Goal: Information Seeking & Learning: Learn about a topic

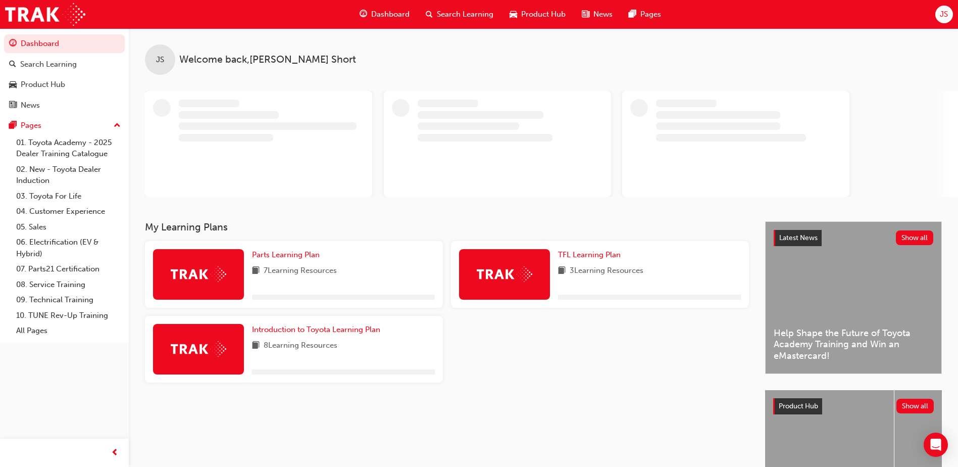
click at [468, 9] on span "Search Learning" at bounding box center [465, 15] width 57 height 12
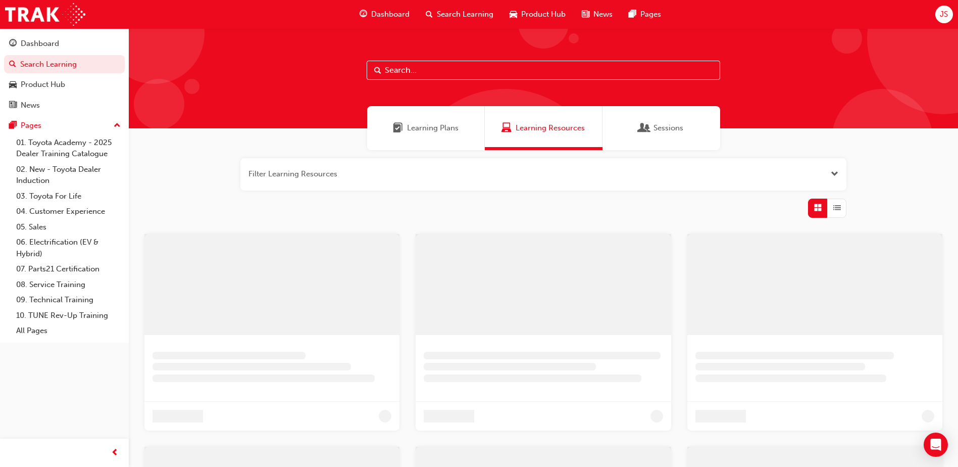
click at [415, 73] on input "text" at bounding box center [543, 70] width 353 height 19
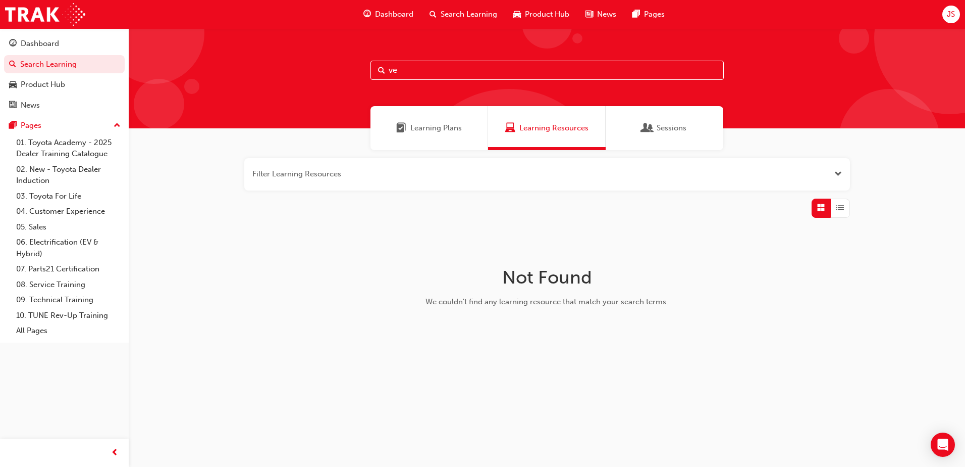
type input "v"
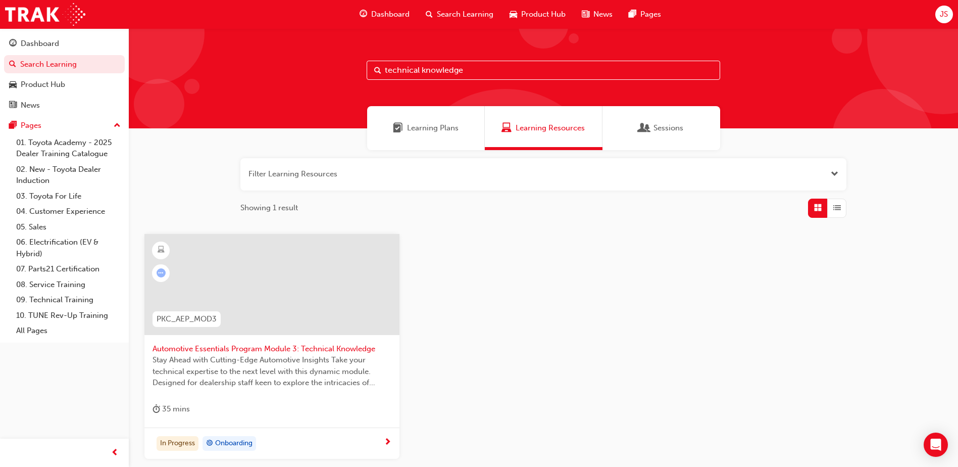
type input "technical knowledge"
click at [386, 440] on span "next-icon" at bounding box center [388, 442] width 8 height 9
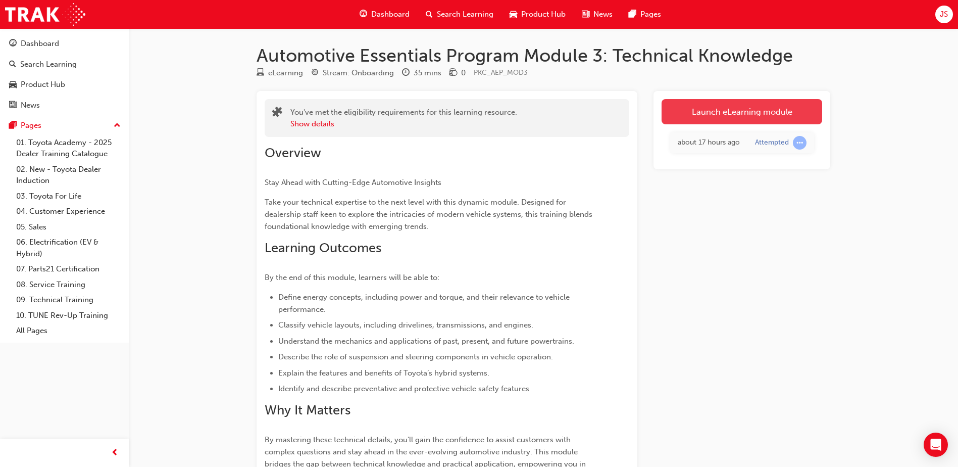
click at [741, 111] on link "Launch eLearning module" at bounding box center [741, 111] width 161 height 25
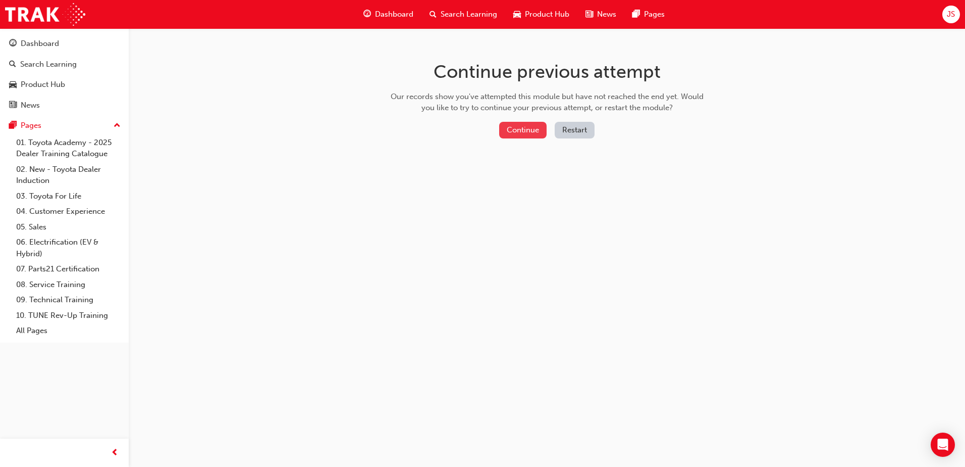
click at [529, 129] on button "Continue" at bounding box center [522, 130] width 47 height 17
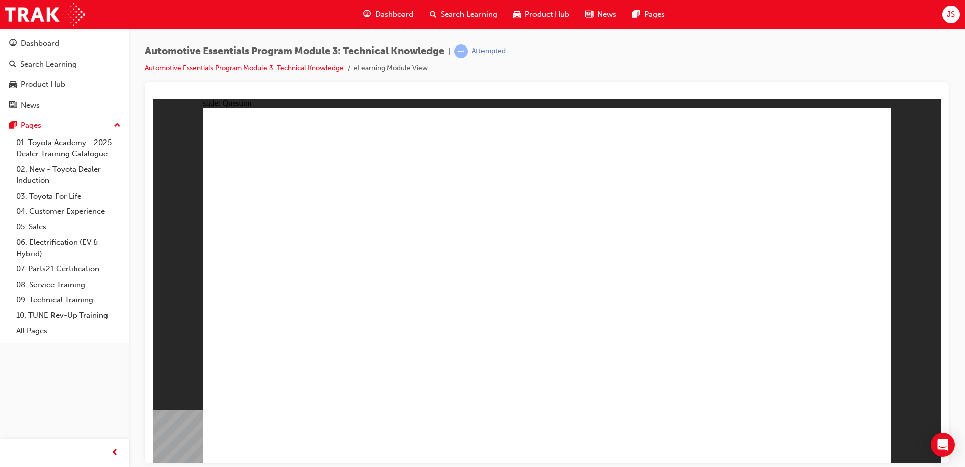
radio input "true"
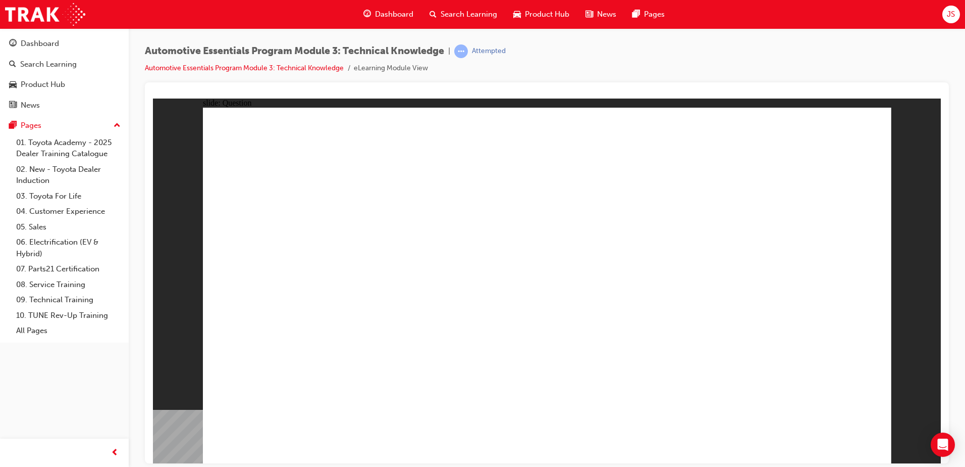
radio input "true"
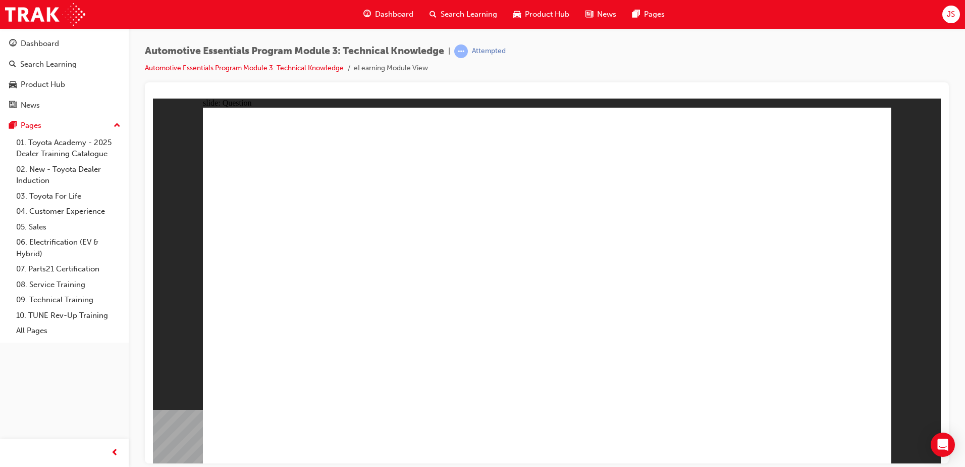
radio input "true"
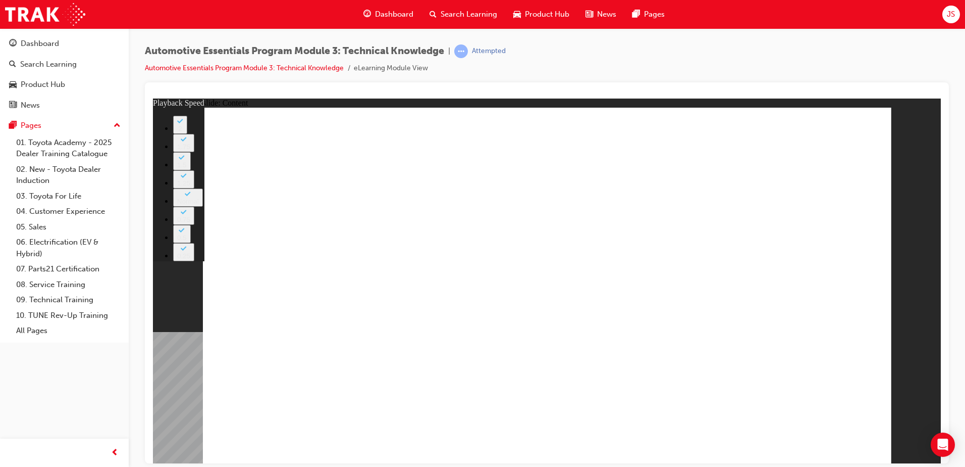
type input "6"
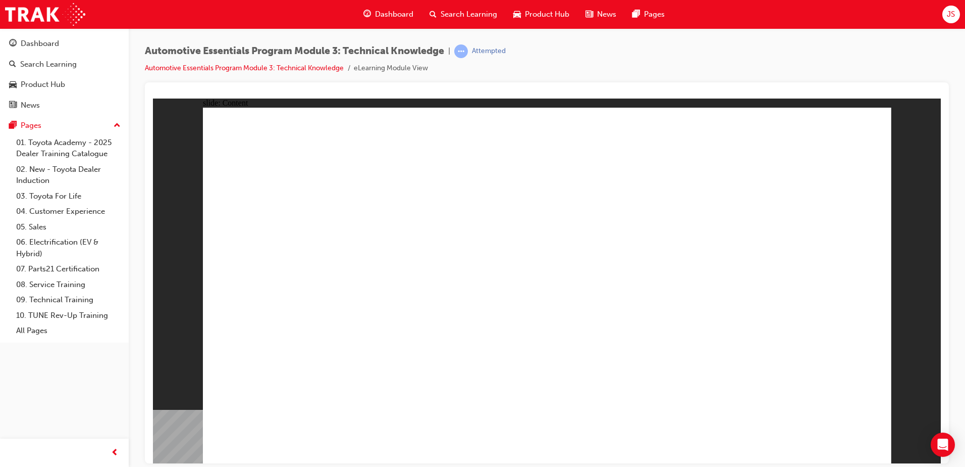
drag, startPoint x: 844, startPoint y: 129, endPoint x: 838, endPoint y: 131, distance: 5.9
drag, startPoint x: 867, startPoint y: 125, endPoint x: 829, endPoint y: 171, distance: 59.5
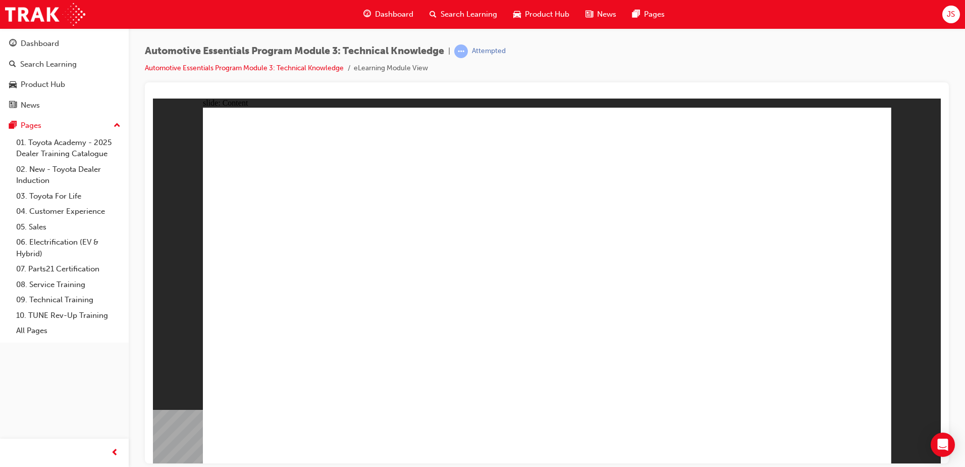
drag, startPoint x: 692, startPoint y: 133, endPoint x: 702, endPoint y: 135, distance: 10.3
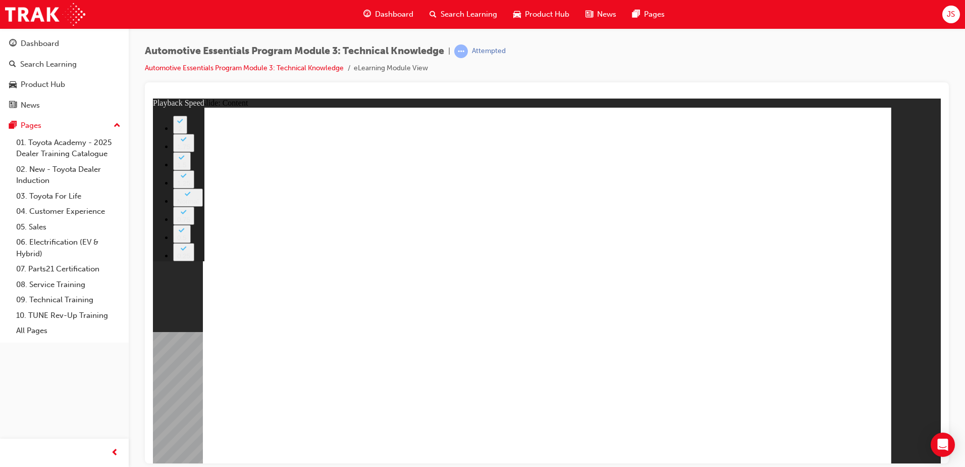
drag, startPoint x: 685, startPoint y: 346, endPoint x: 841, endPoint y: 344, distance: 156.5
type input "20"
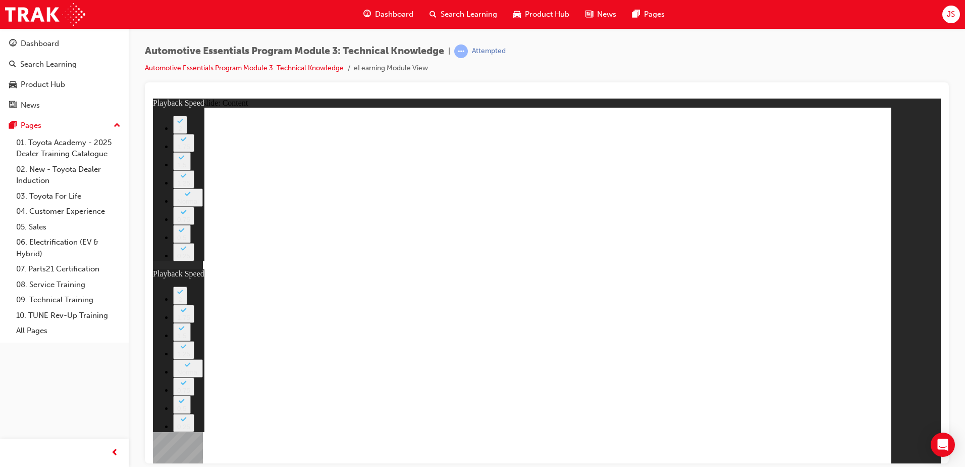
type input "13"
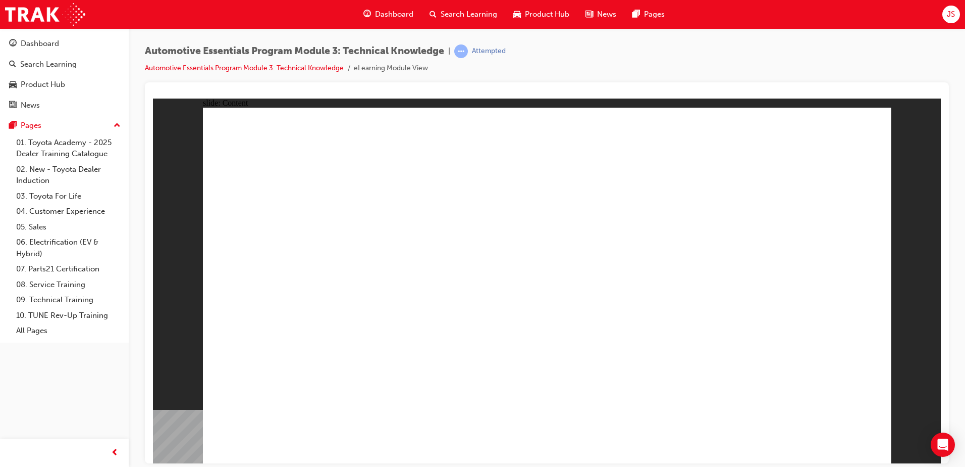
drag, startPoint x: 840, startPoint y: 137, endPoint x: 834, endPoint y: 147, distance: 12.0
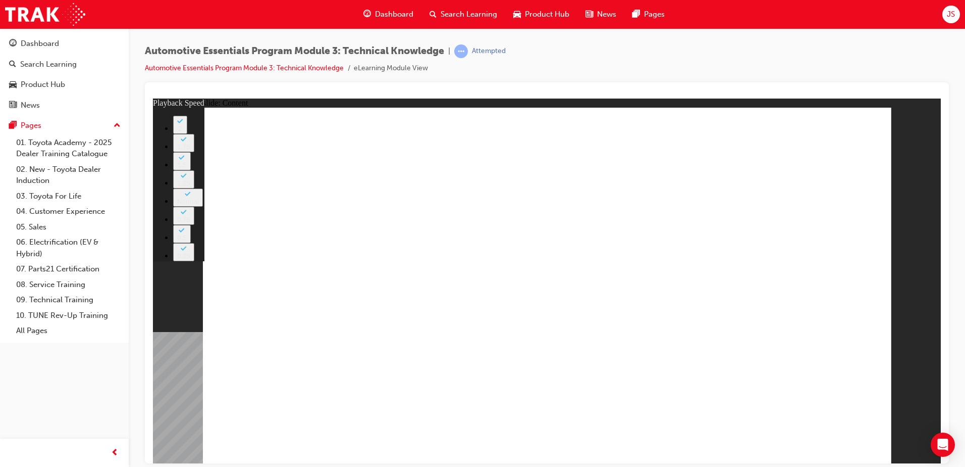
type input "18"
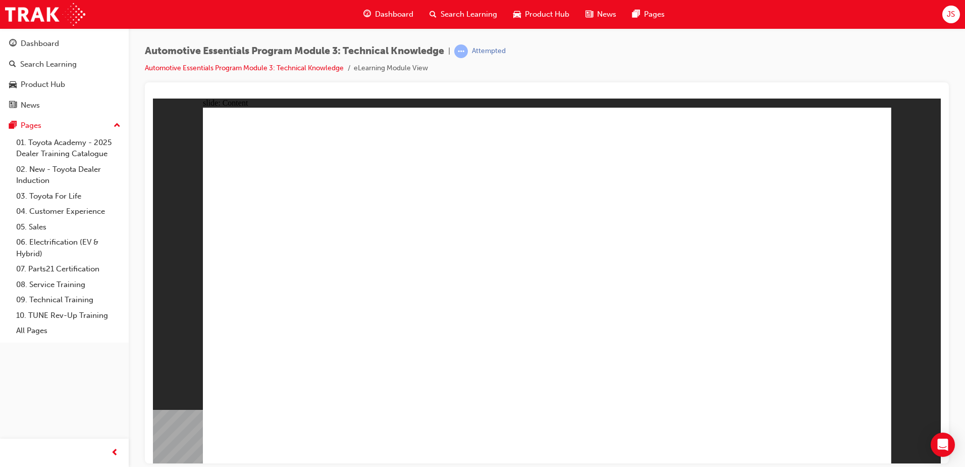
drag, startPoint x: 852, startPoint y: 124, endPoint x: 867, endPoint y: 135, distance: 18.4
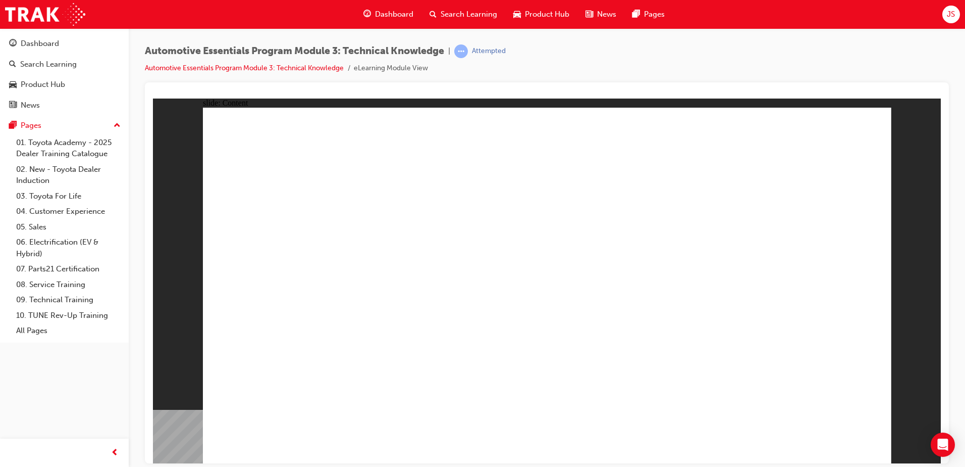
drag, startPoint x: 972, startPoint y: 564, endPoint x: 837, endPoint y: 439, distance: 184.4
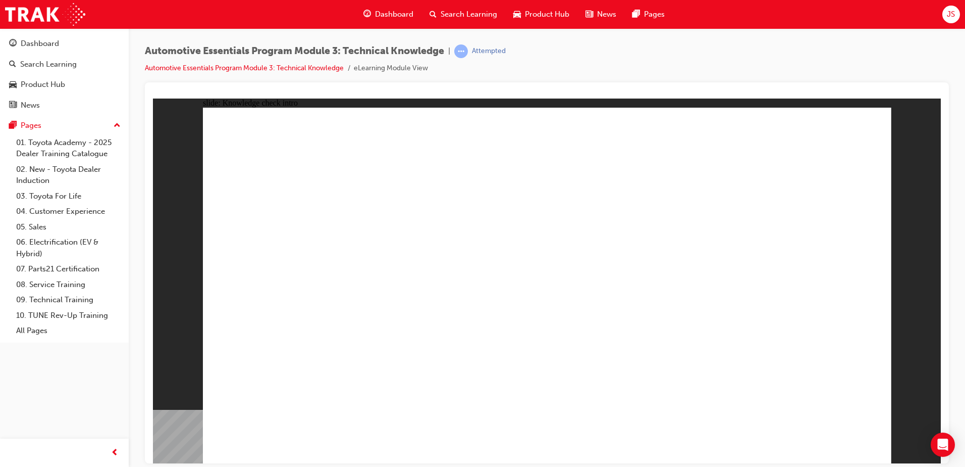
radio input "true"
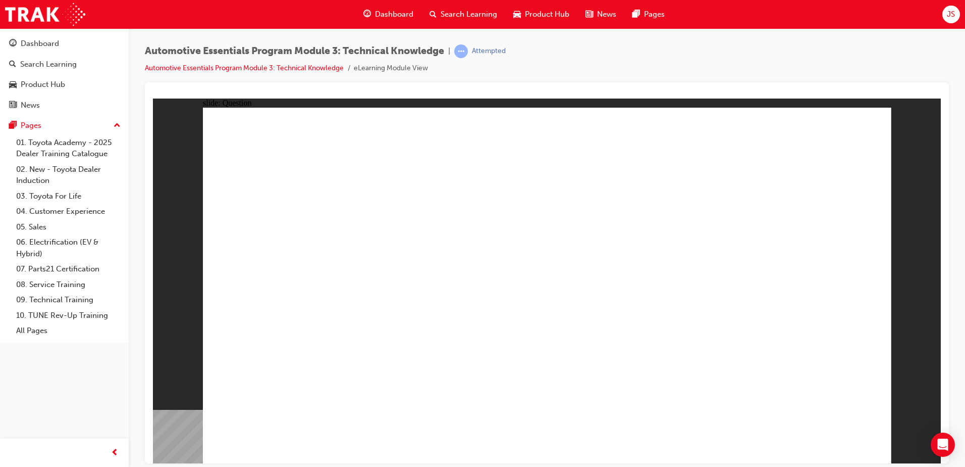
radio input "true"
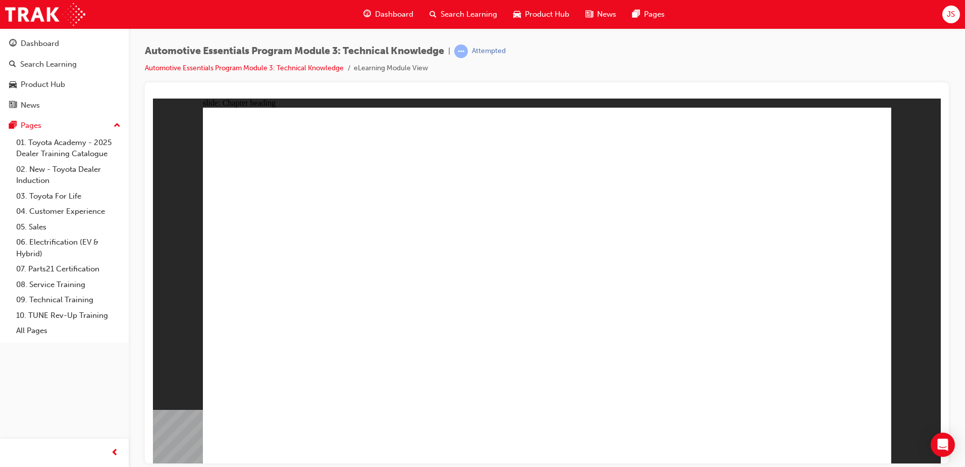
drag, startPoint x: 835, startPoint y: 132, endPoint x: 831, endPoint y: 137, distance: 7.2
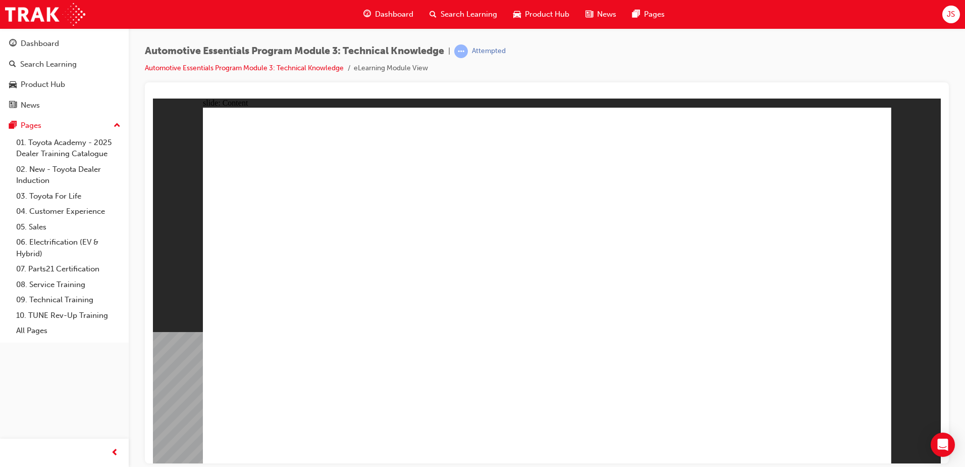
drag, startPoint x: 344, startPoint y: 309, endPoint x: 384, endPoint y: 319, distance: 41.0
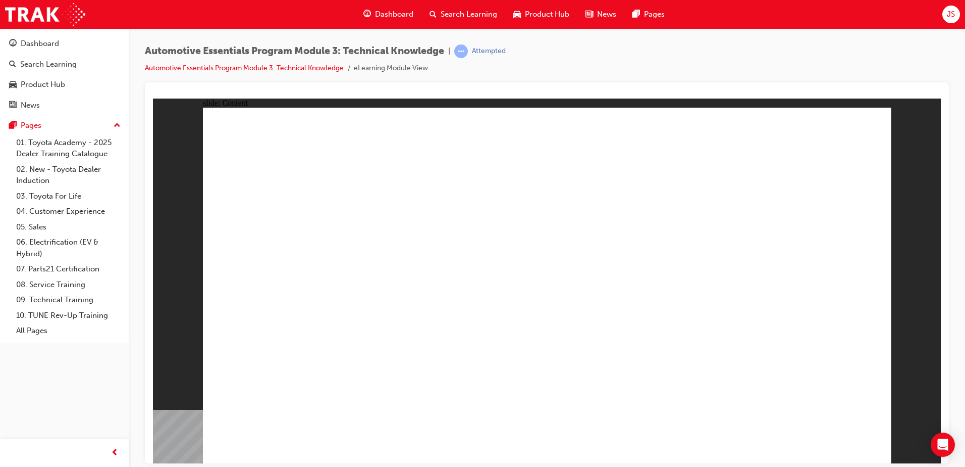
drag, startPoint x: 500, startPoint y: 268, endPoint x: 499, endPoint y: 259, distance: 9.1
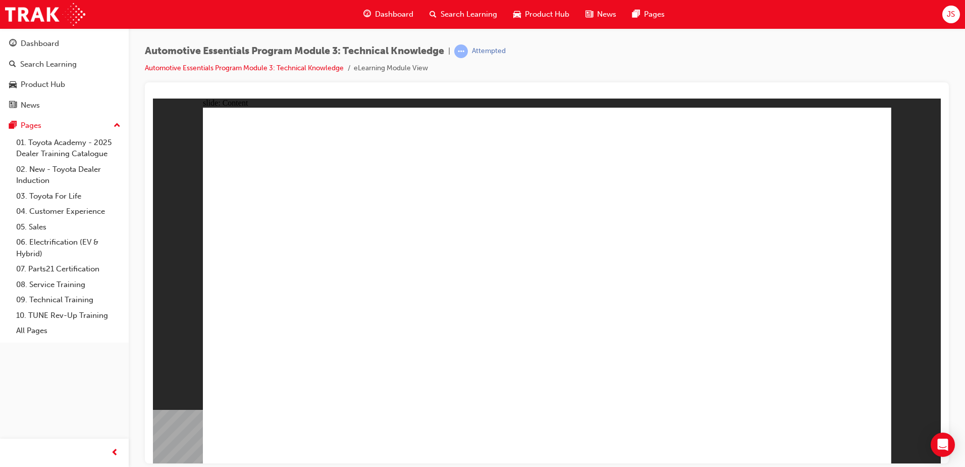
drag, startPoint x: 377, startPoint y: 298, endPoint x: 508, endPoint y: 306, distance: 132.0
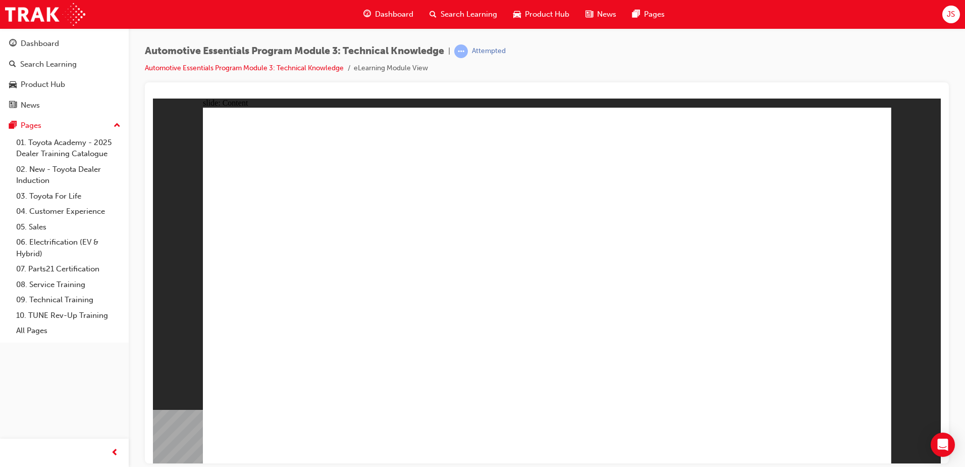
drag, startPoint x: 352, startPoint y: 328, endPoint x: 451, endPoint y: 329, distance: 99.5
drag, startPoint x: 662, startPoint y: 321, endPoint x: 363, endPoint y: 325, distance: 298.9
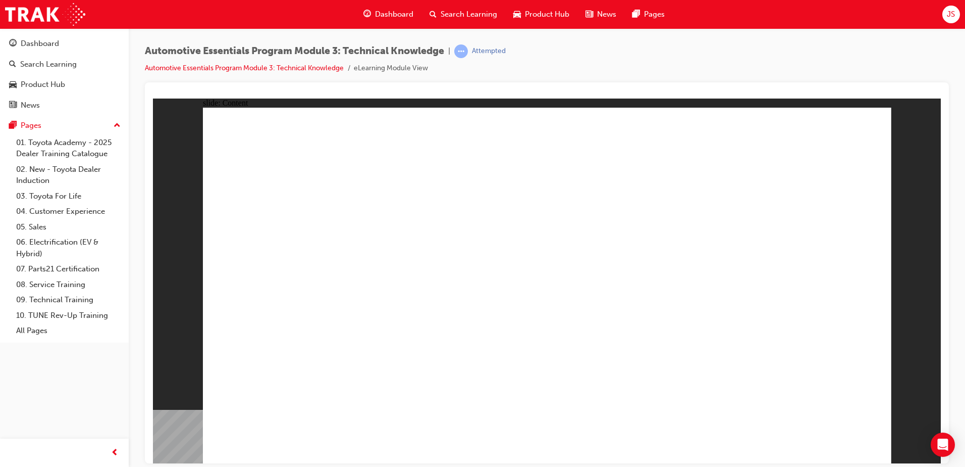
drag, startPoint x: 614, startPoint y: 240, endPoint x: 760, endPoint y: 313, distance: 162.6
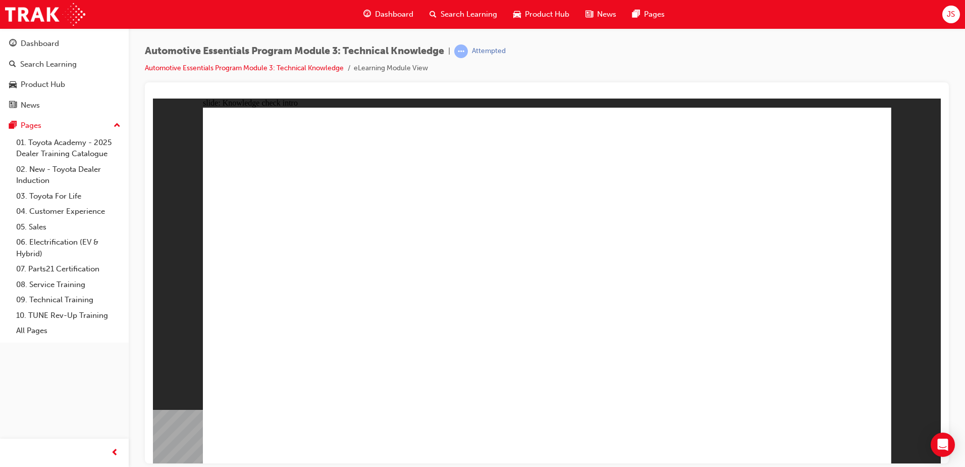
drag, startPoint x: 852, startPoint y: 449, endPoint x: 848, endPoint y: 434, distance: 15.2
radio input "true"
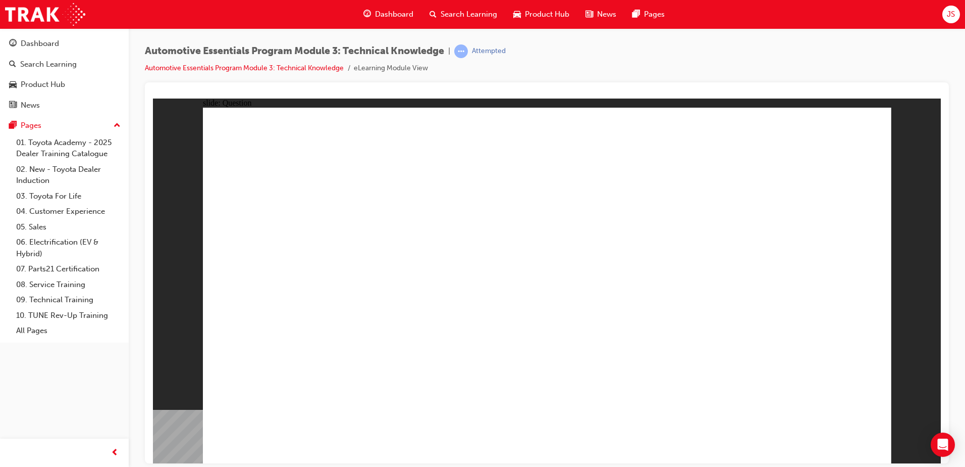
radio input "true"
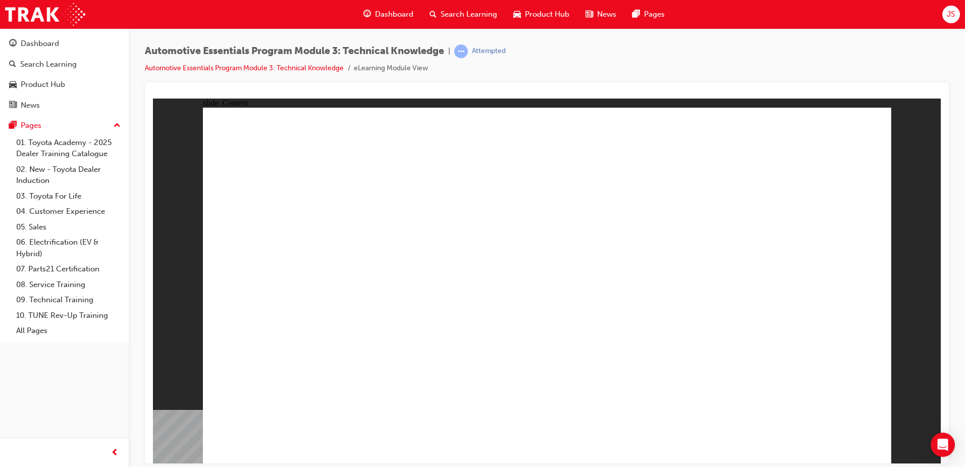
drag, startPoint x: 643, startPoint y: 363, endPoint x: 734, endPoint y: 347, distance: 92.2
drag, startPoint x: 309, startPoint y: 337, endPoint x: 325, endPoint y: 338, distance: 16.2
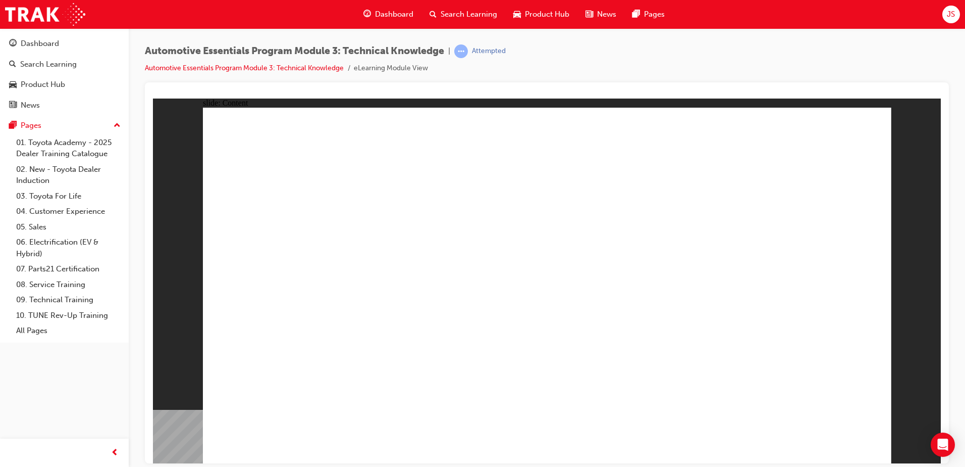
drag, startPoint x: 773, startPoint y: 329, endPoint x: 777, endPoint y: 324, distance: 6.9
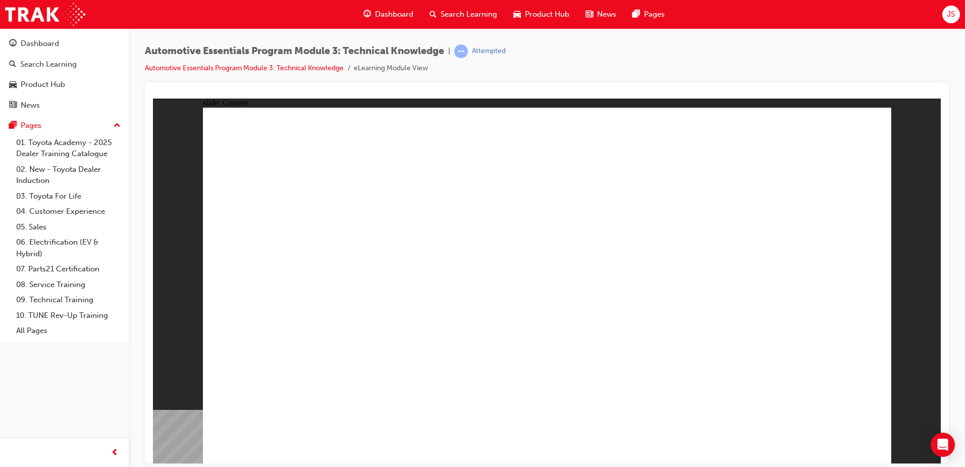
radio input "true"
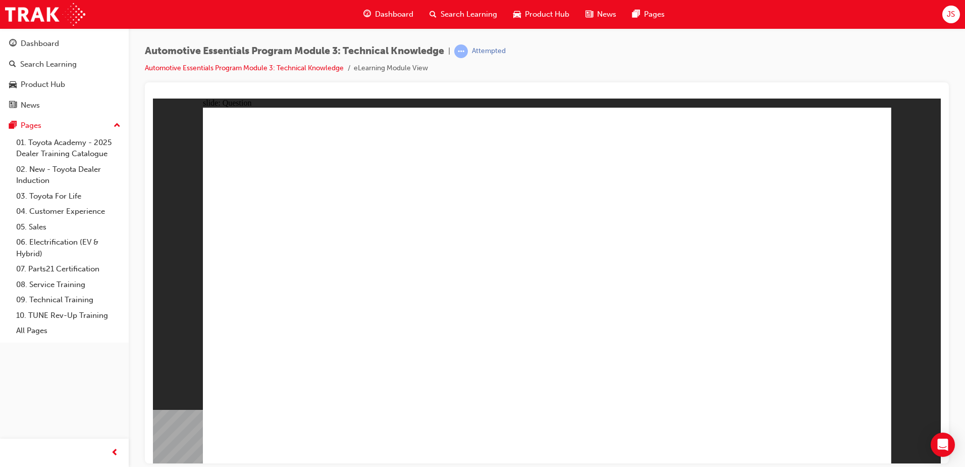
drag, startPoint x: 637, startPoint y: 243, endPoint x: 644, endPoint y: 243, distance: 7.1
radio input "true"
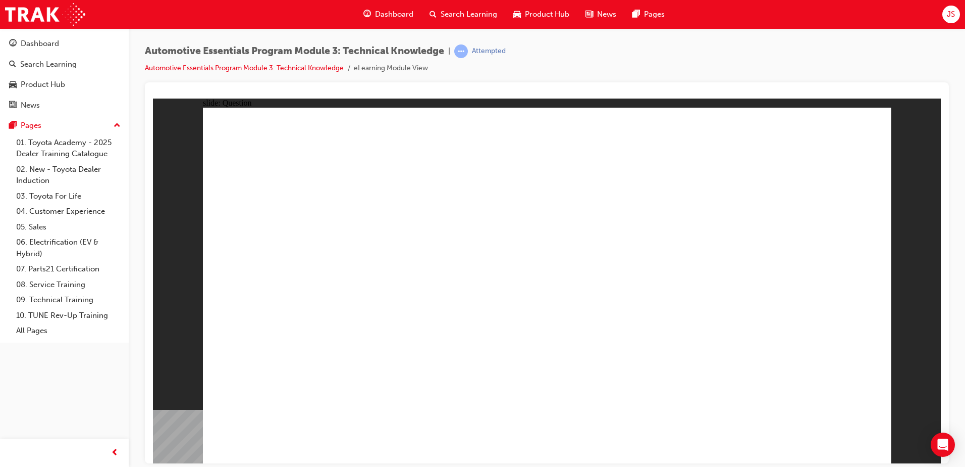
drag, startPoint x: 548, startPoint y: 353, endPoint x: 547, endPoint y: 347, distance: 6.1
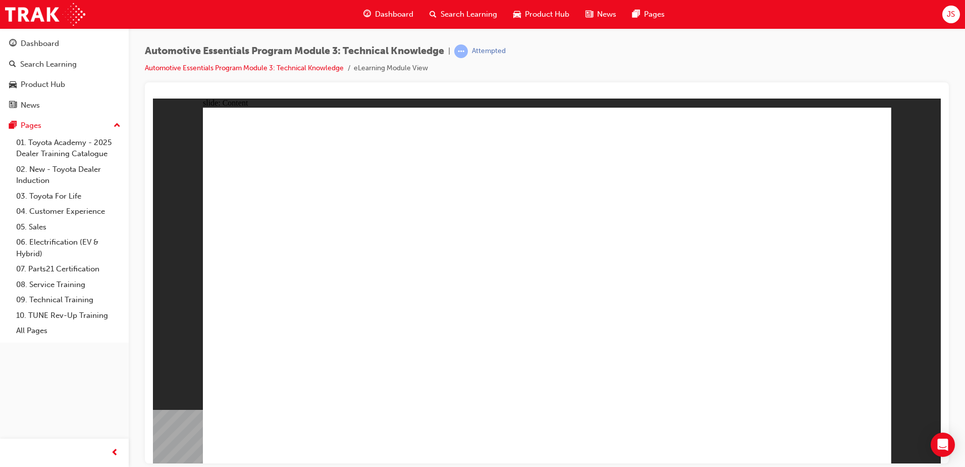
drag, startPoint x: 613, startPoint y: 296, endPoint x: 617, endPoint y: 291, distance: 6.4
drag, startPoint x: 848, startPoint y: 130, endPoint x: 833, endPoint y: 347, distance: 217.6
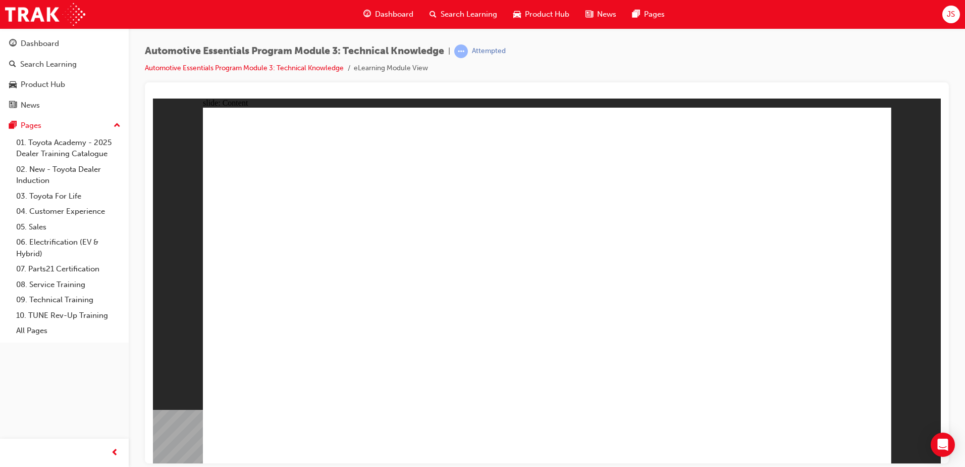
drag, startPoint x: 417, startPoint y: 303, endPoint x: 457, endPoint y: 306, distance: 40.5
drag, startPoint x: 688, startPoint y: 287, endPoint x: 779, endPoint y: 313, distance: 94.6
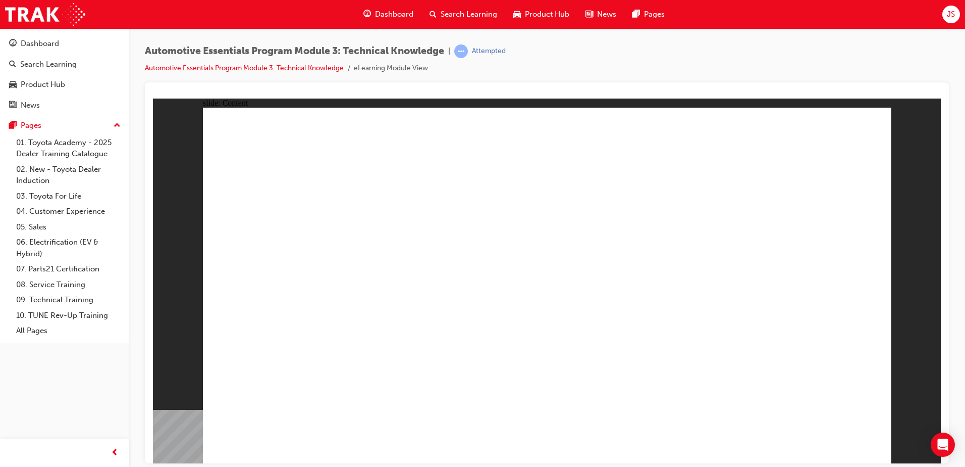
drag, startPoint x: 357, startPoint y: 349, endPoint x: 396, endPoint y: 350, distance: 38.9
drag, startPoint x: 849, startPoint y: 122, endPoint x: 848, endPoint y: 170, distance: 48.5
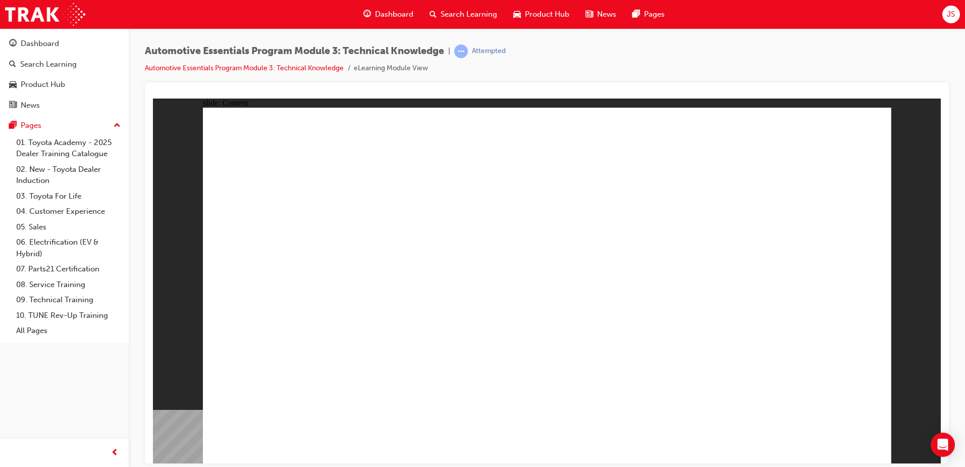
drag, startPoint x: 582, startPoint y: 283, endPoint x: 621, endPoint y: 278, distance: 39.8
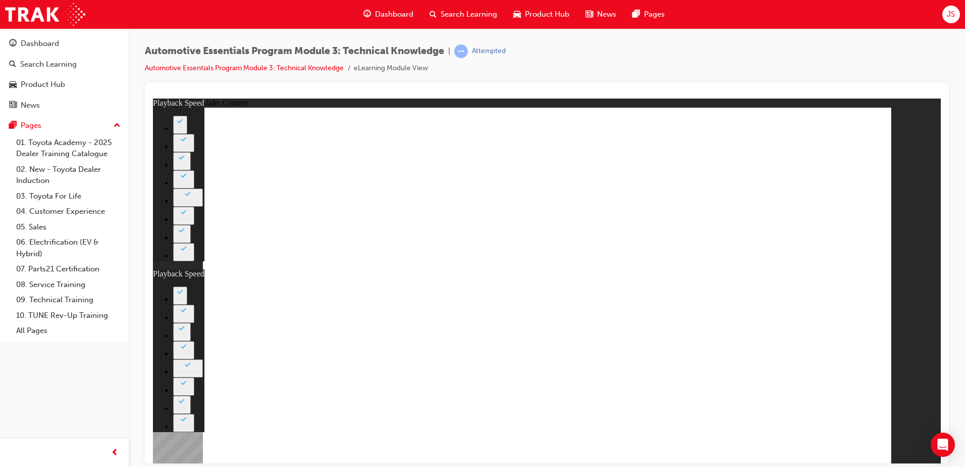
type input "6"
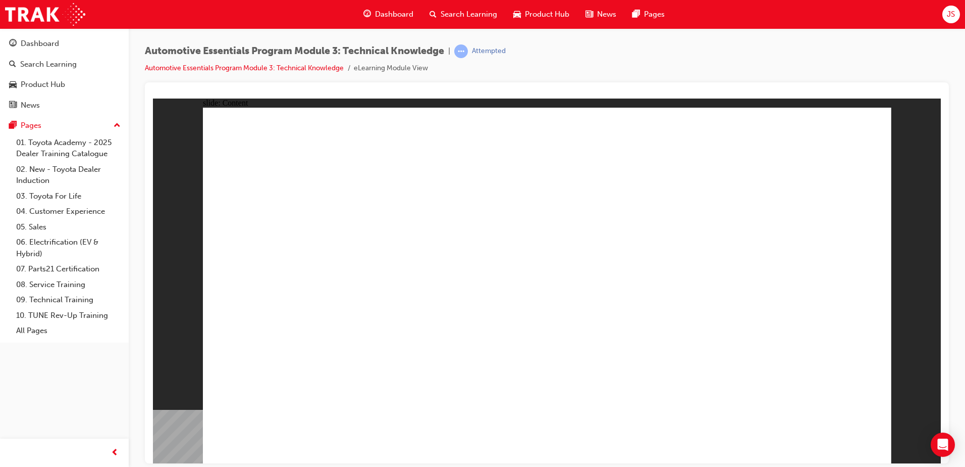
drag, startPoint x: 346, startPoint y: 383, endPoint x: 353, endPoint y: 372, distance: 13.2
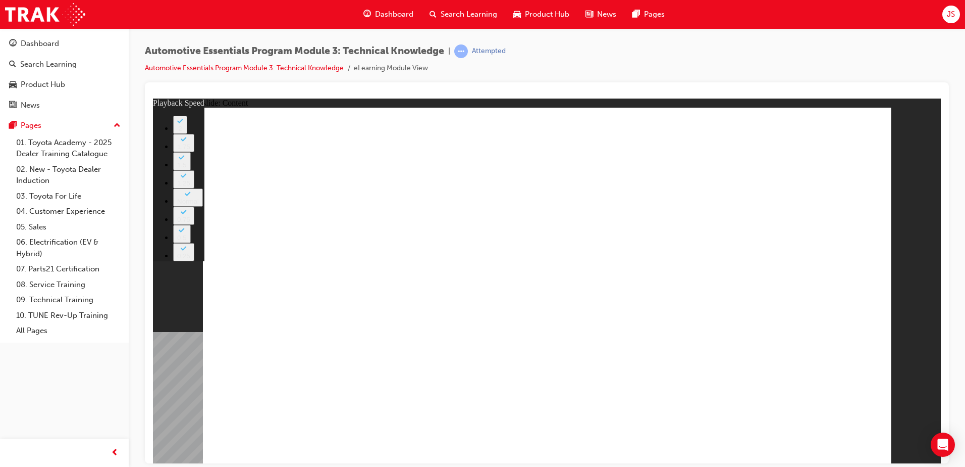
type input "6"
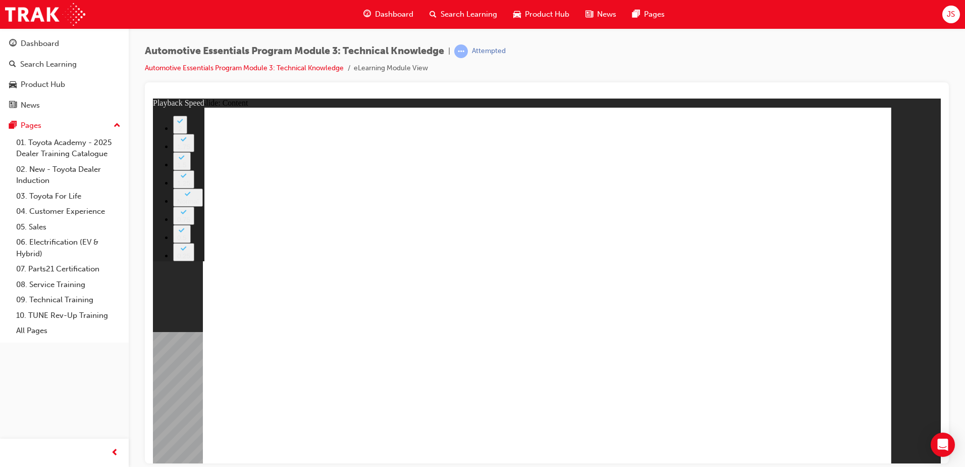
drag, startPoint x: 857, startPoint y: 437, endPoint x: 846, endPoint y: 439, distance: 11.3
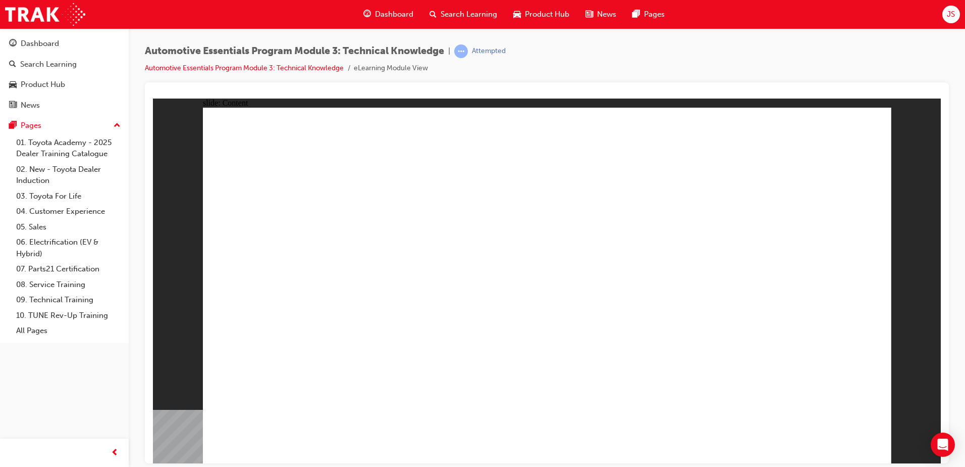
drag, startPoint x: 475, startPoint y: 315, endPoint x: 717, endPoint y: 247, distance: 251.6
drag, startPoint x: 778, startPoint y: 225, endPoint x: 779, endPoint y: 233, distance: 8.1
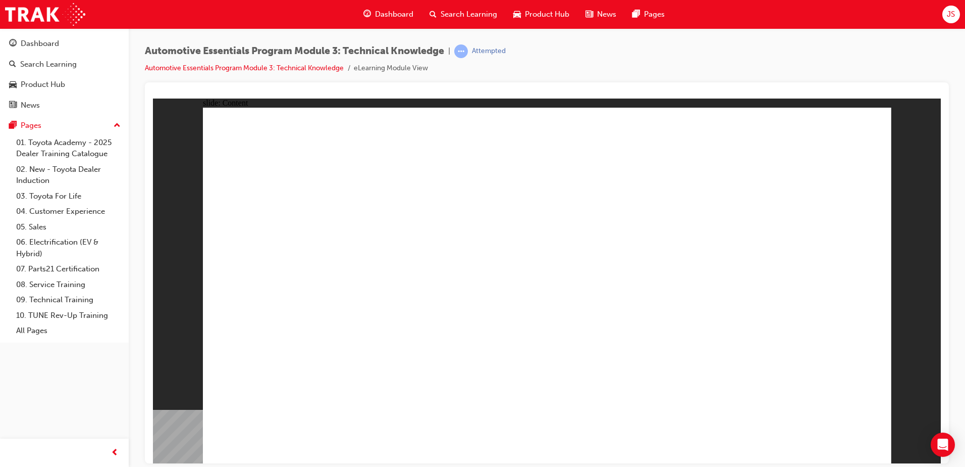
drag, startPoint x: 768, startPoint y: 344, endPoint x: 767, endPoint y: 338, distance: 5.6
drag, startPoint x: 767, startPoint y: 338, endPoint x: 853, endPoint y: 423, distance: 120.7
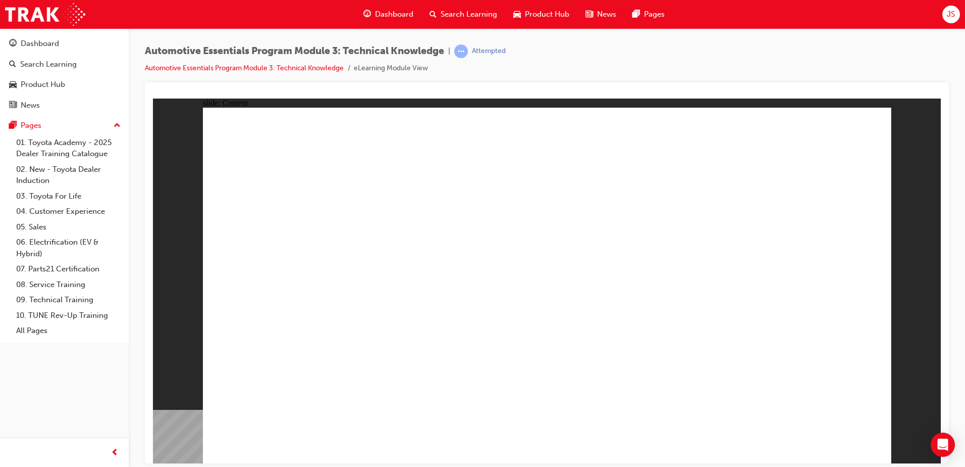
drag, startPoint x: 345, startPoint y: 352, endPoint x: 343, endPoint y: 344, distance: 8.9
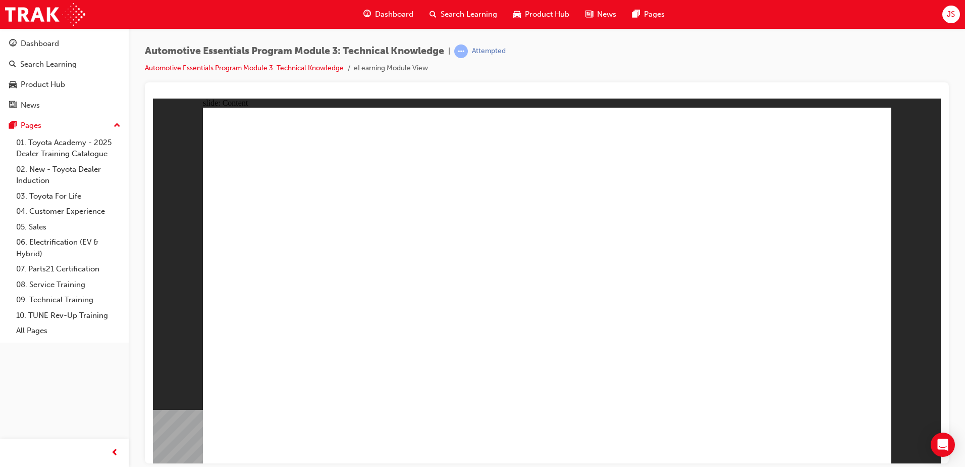
drag, startPoint x: 547, startPoint y: 346, endPoint x: 523, endPoint y: 333, distance: 28.2
drag, startPoint x: 485, startPoint y: 321, endPoint x: 472, endPoint y: 312, distance: 16.3
drag, startPoint x: 424, startPoint y: 269, endPoint x: 435, endPoint y: 249, distance: 22.9
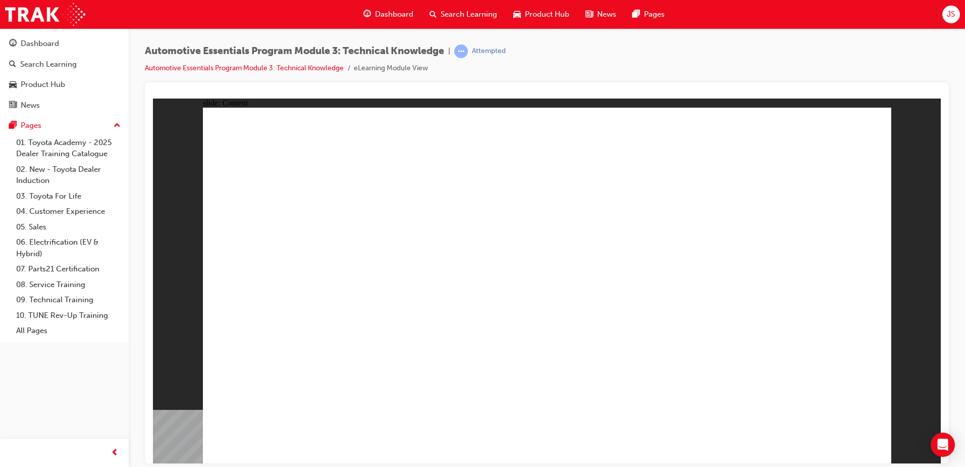
drag, startPoint x: 448, startPoint y: 241, endPoint x: 543, endPoint y: 212, distance: 98.7
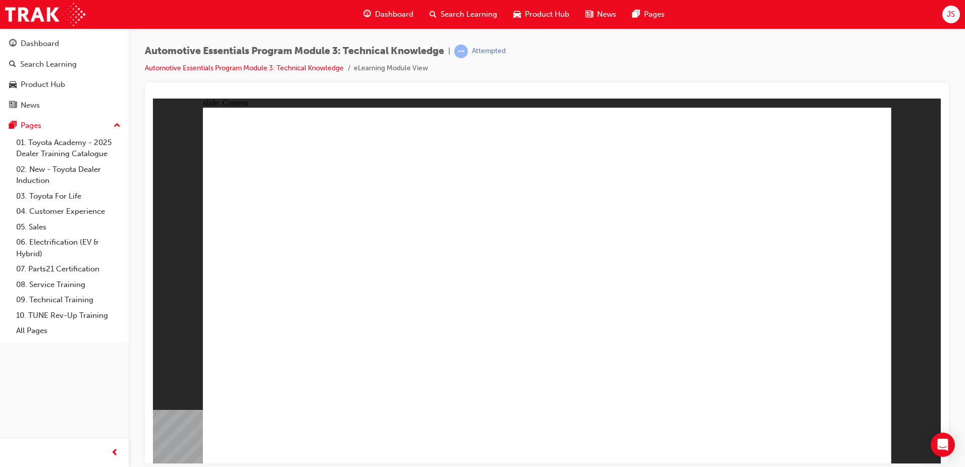
drag, startPoint x: 443, startPoint y: 257, endPoint x: 438, endPoint y: 265, distance: 9.1
drag, startPoint x: 373, startPoint y: 306, endPoint x: 388, endPoint y: 309, distance: 15.6
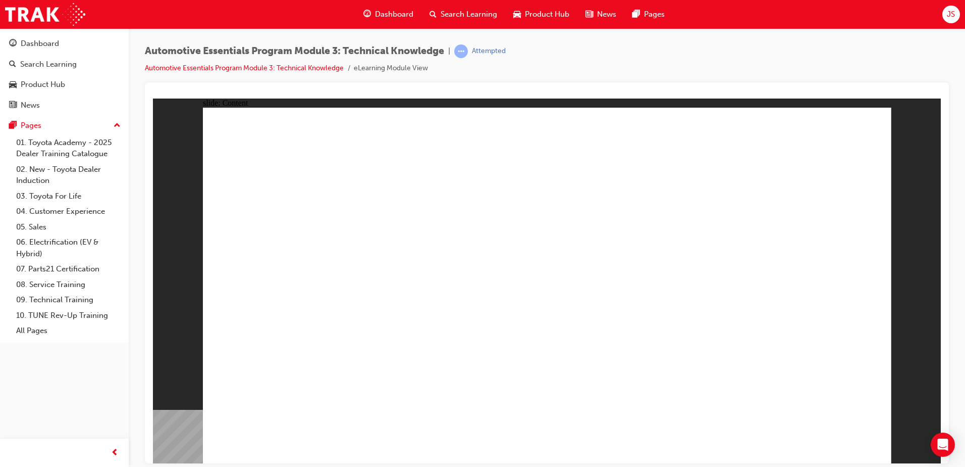
drag, startPoint x: 589, startPoint y: 185, endPoint x: 546, endPoint y: 185, distance: 42.9
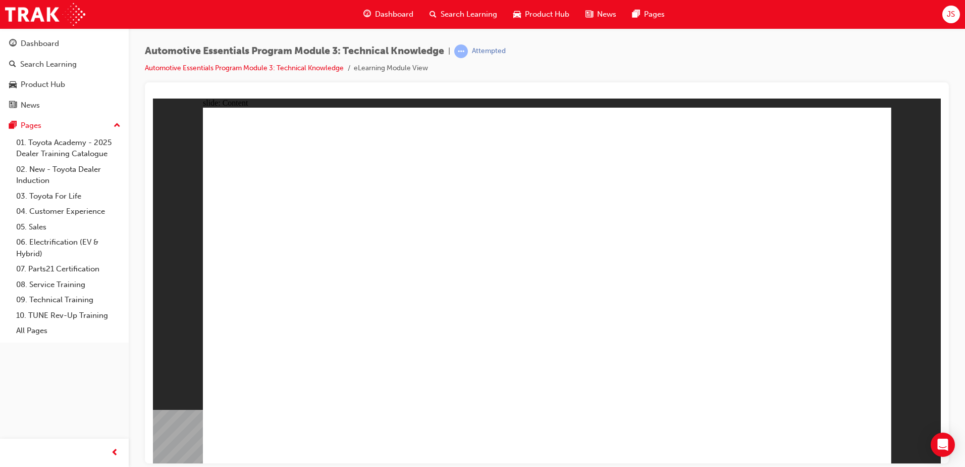
radio input "true"
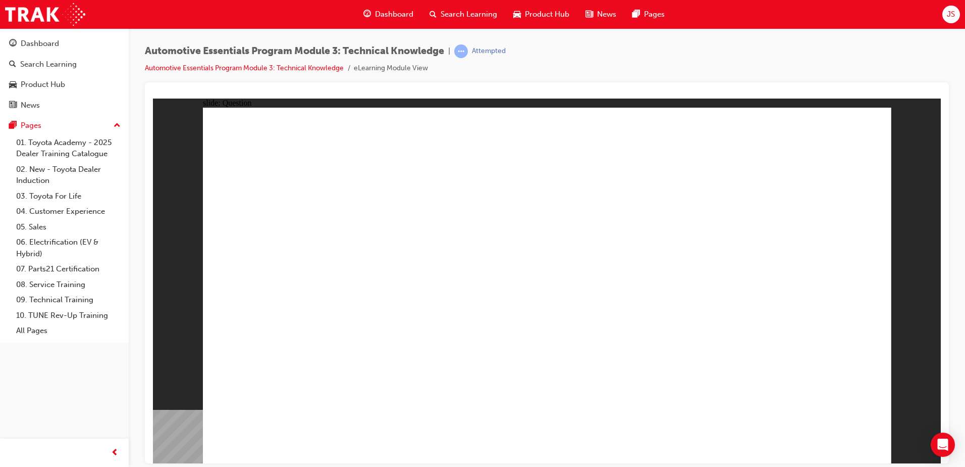
drag, startPoint x: 725, startPoint y: 222, endPoint x: 725, endPoint y: 234, distance: 12.1
radio input "false"
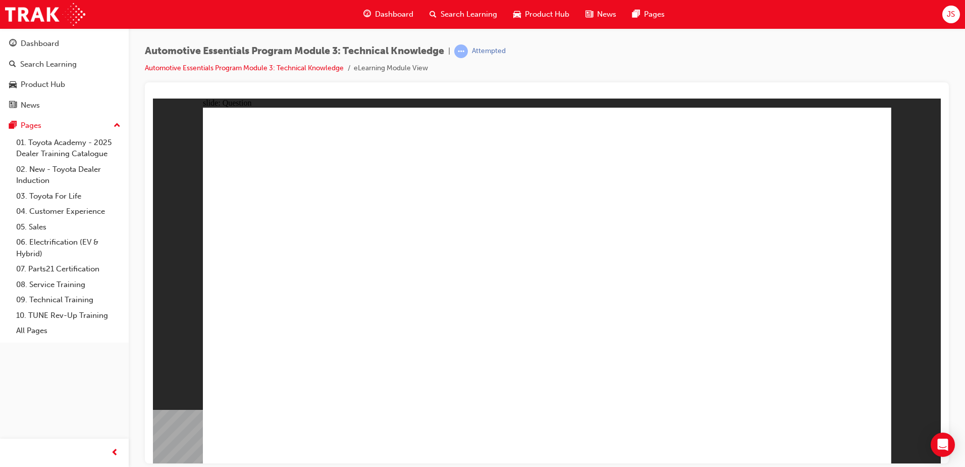
radio input "true"
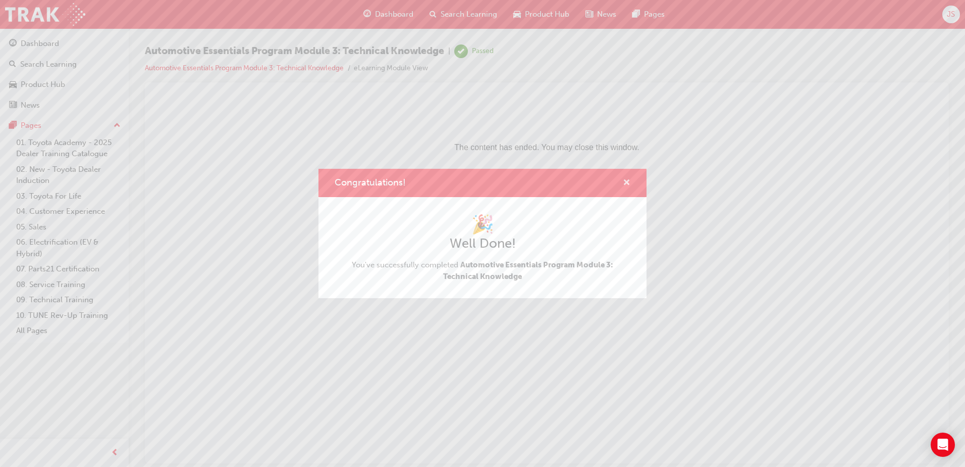
click at [624, 179] on span "cross-icon" at bounding box center [627, 183] width 8 height 9
